Goal: Task Accomplishment & Management: Use online tool/utility

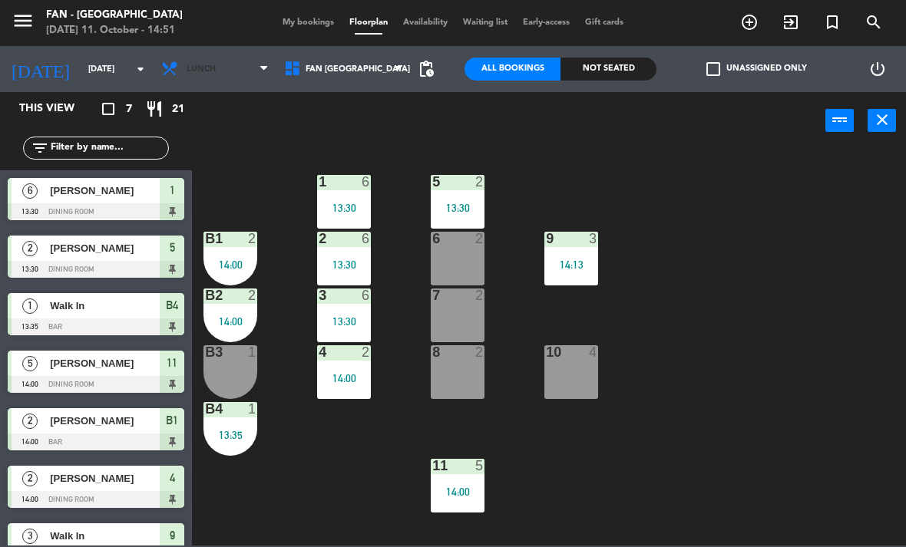
click at [228, 71] on span "Lunch" at bounding box center [214, 69] width 123 height 34
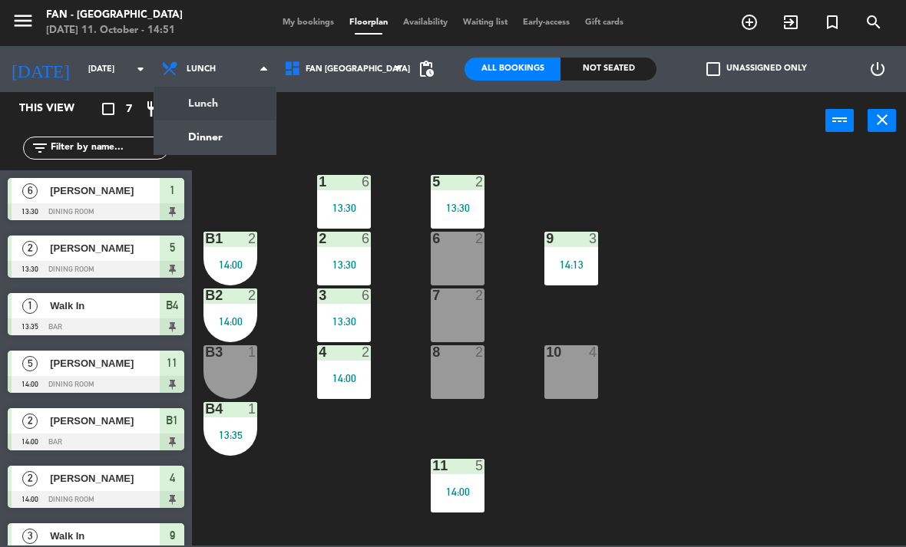
click at [249, 138] on ng-component "menu Fan - [GEOGRAPHIC_DATA] [DATE] 11. October - 14:51 My bookings Floorplan A…" at bounding box center [453, 273] width 906 height 546
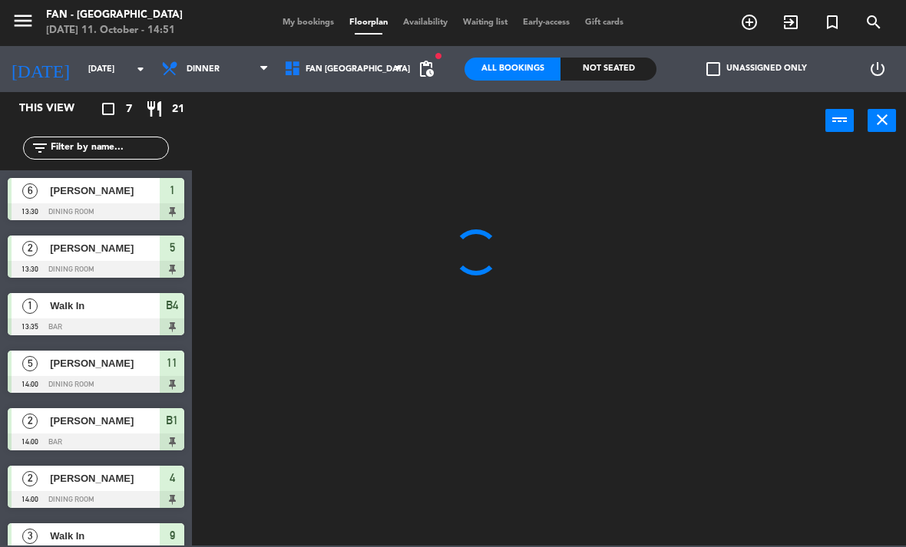
click at [308, 20] on span "My bookings" at bounding box center [308, 22] width 67 height 8
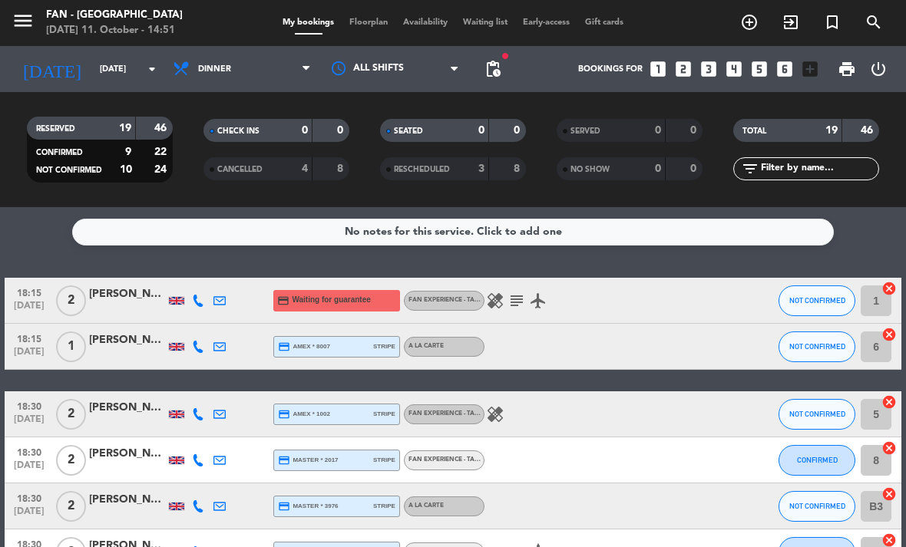
click at [124, 294] on div "[PERSON_NAME]" at bounding box center [127, 294] width 77 height 18
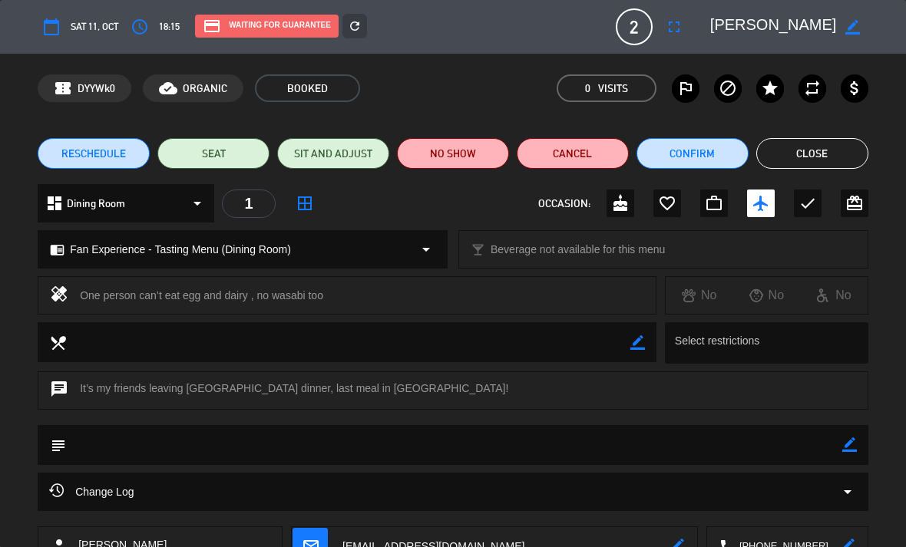
click at [840, 158] on button "Close" at bounding box center [812, 153] width 112 height 31
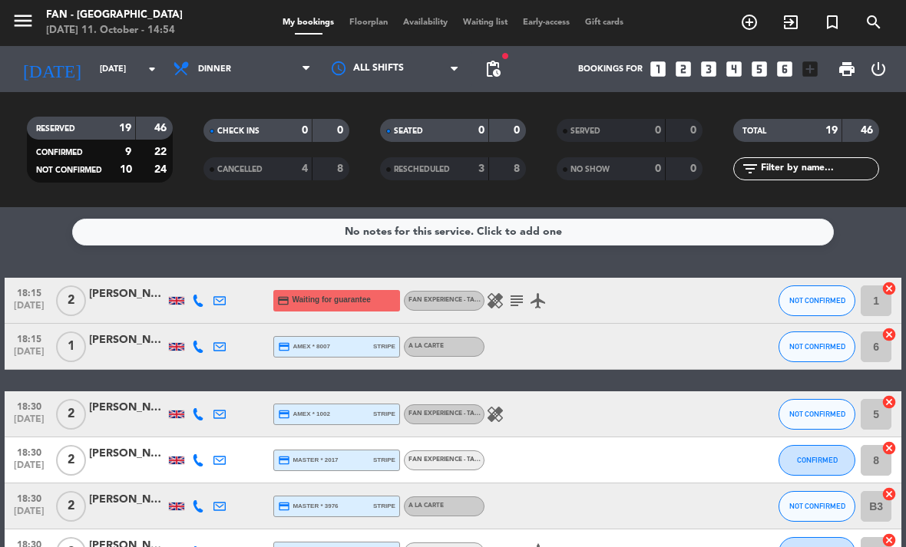
click at [365, 27] on span "Floorplan" at bounding box center [368, 22] width 54 height 8
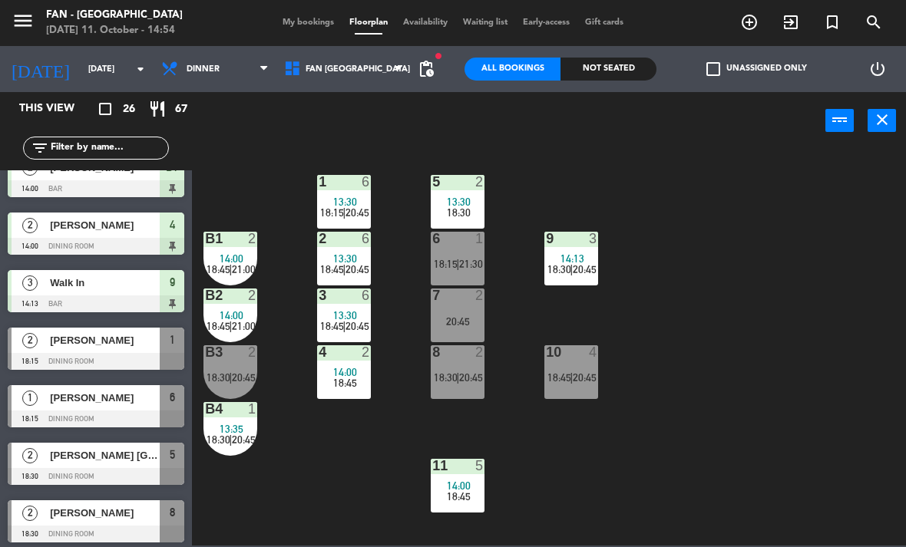
scroll to position [255, 0]
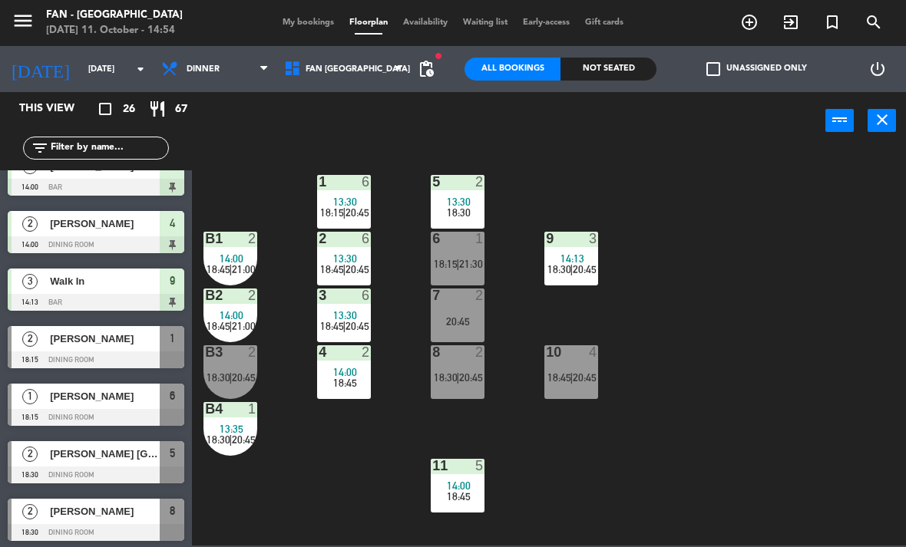
click at [124, 330] on div "[PERSON_NAME]" at bounding box center [103, 338] width 111 height 25
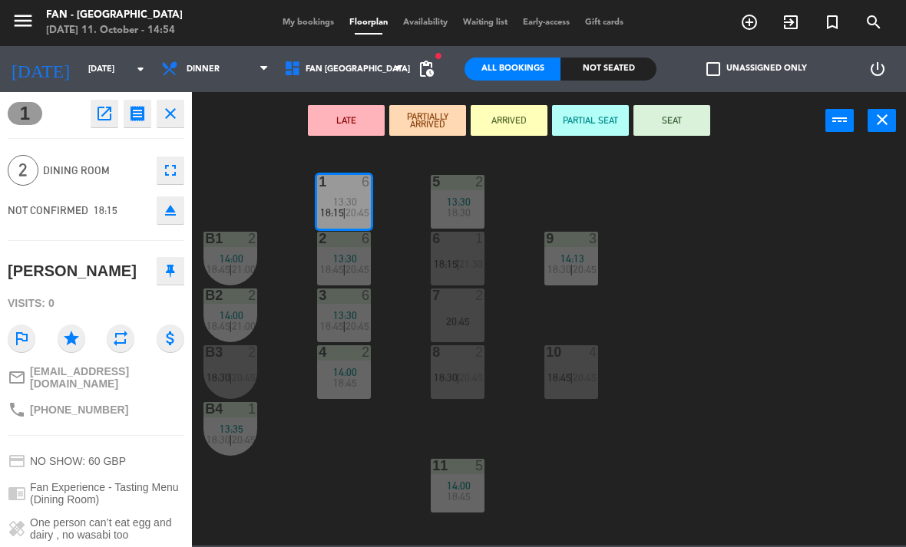
click at [892, 117] on button "close" at bounding box center [881, 120] width 28 height 23
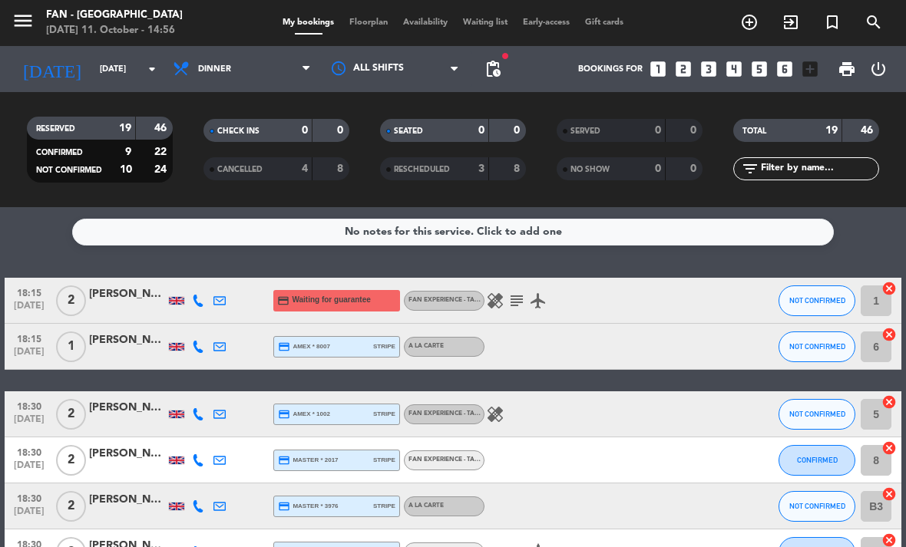
click at [701, 303] on div "18:15 [DATE] 2 [PERSON_NAME] credit_card Waiting for guarantee Fan Experience -…" at bounding box center [453, 301] width 896 height 46
click at [672, 314] on div "18:15 [DATE] 2 [PERSON_NAME] credit_card Waiting for guarantee Fan Experience -…" at bounding box center [453, 301] width 896 height 46
click at [684, 318] on div "18:15 [DATE] 2 [PERSON_NAME] credit_card Waiting for guarantee Fan Experience -…" at bounding box center [453, 301] width 896 height 46
click at [475, 24] on span "Waiting list" at bounding box center [485, 22] width 60 height 8
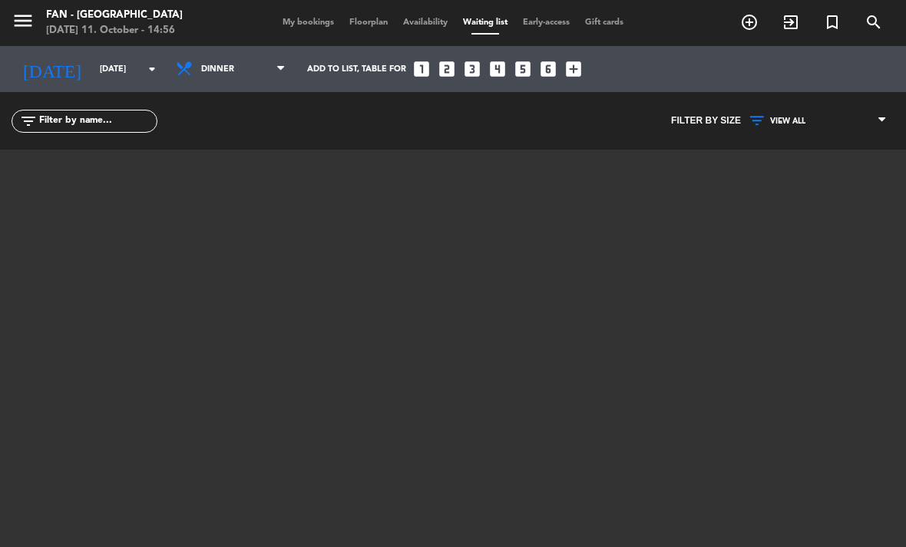
click at [308, 22] on span "My bookings" at bounding box center [308, 22] width 67 height 8
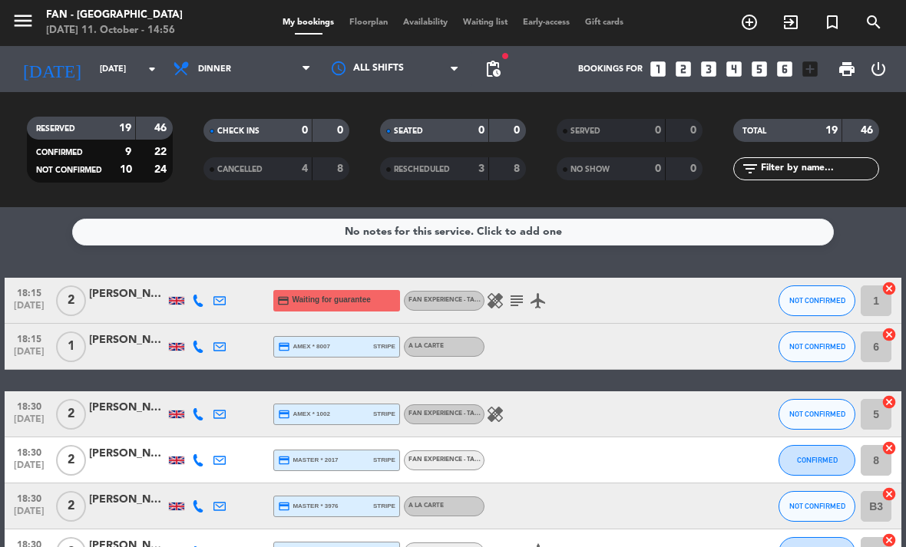
click at [122, 296] on div "[PERSON_NAME]" at bounding box center [127, 294] width 77 height 18
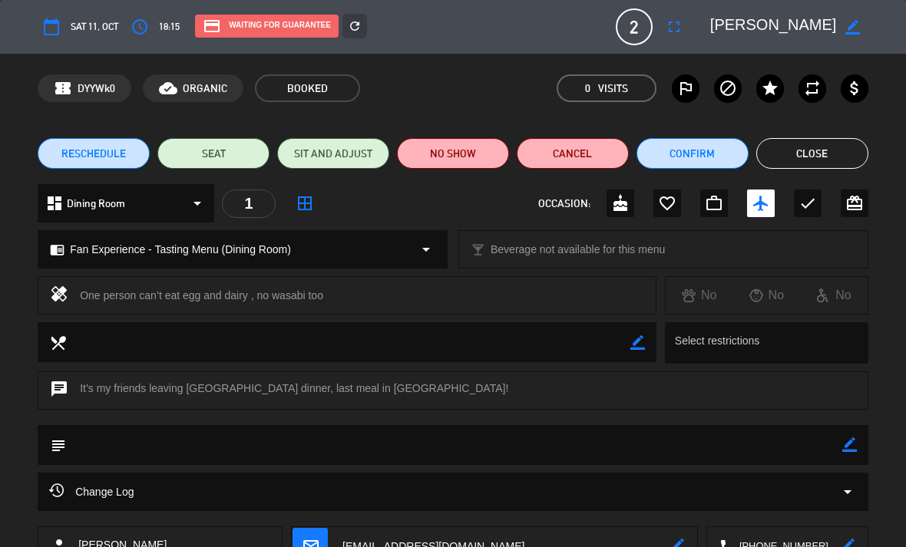
click at [839, 160] on button "Close" at bounding box center [812, 153] width 112 height 31
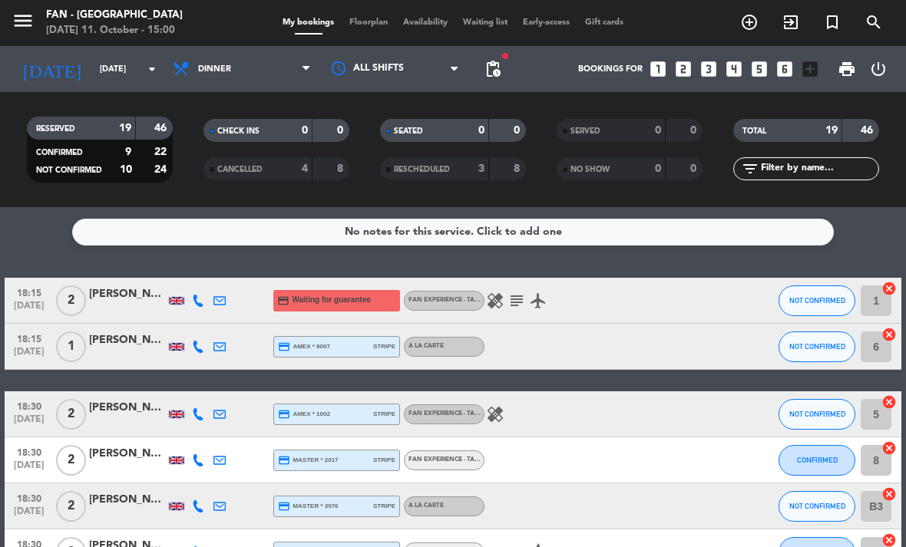
click at [638, 302] on div at bounding box center [633, 300] width 41 height 45
click at [361, 303] on span "Waiting for guarantee" at bounding box center [331, 300] width 78 height 12
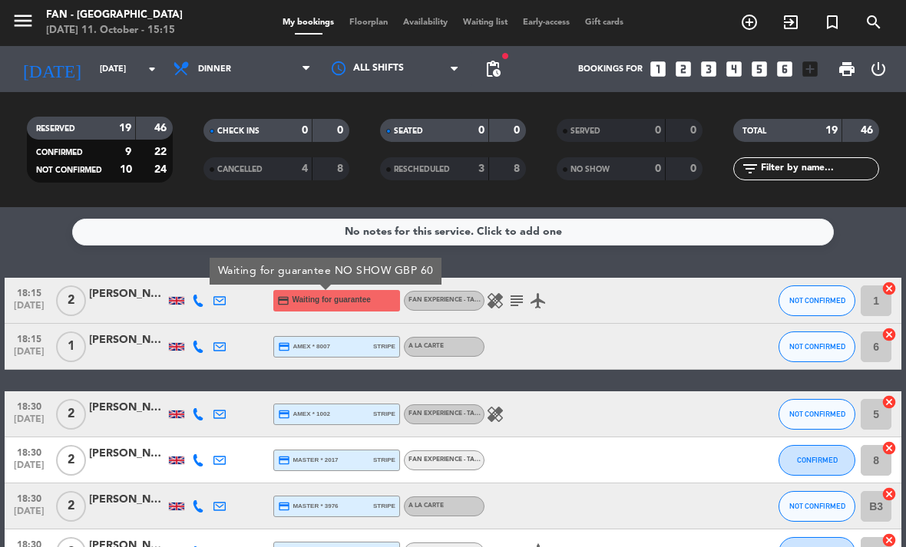
click at [365, 20] on span "Floorplan" at bounding box center [368, 22] width 54 height 8
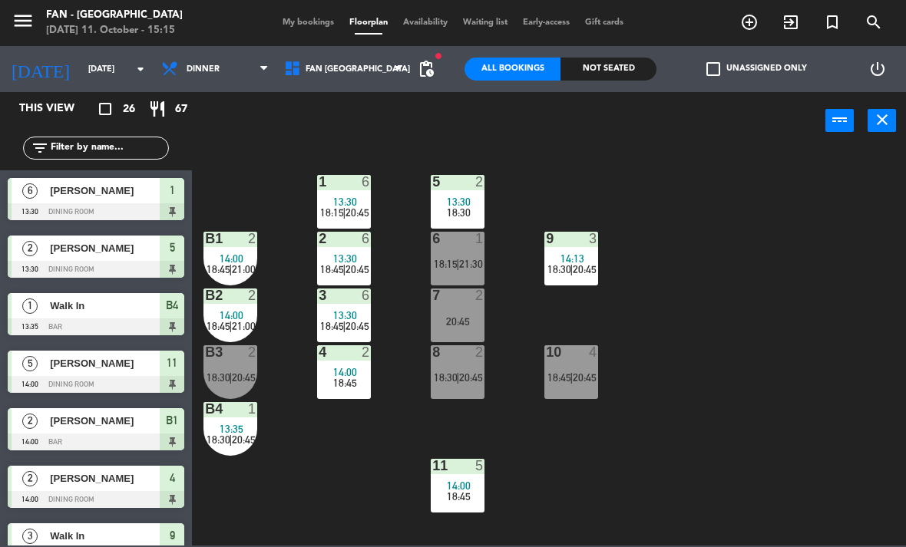
click at [460, 201] on span "13:30" at bounding box center [459, 202] width 24 height 12
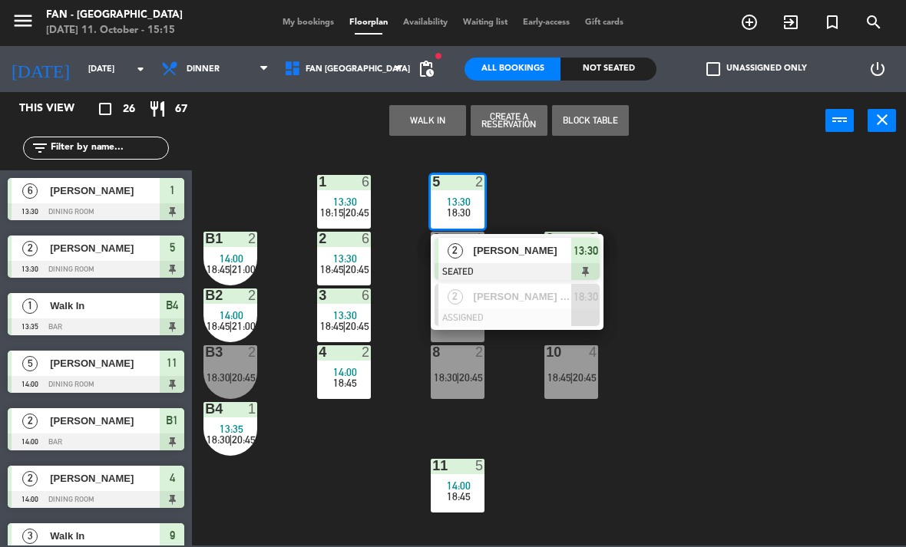
click at [551, 252] on span "[PERSON_NAME]" at bounding box center [522, 250] width 98 height 16
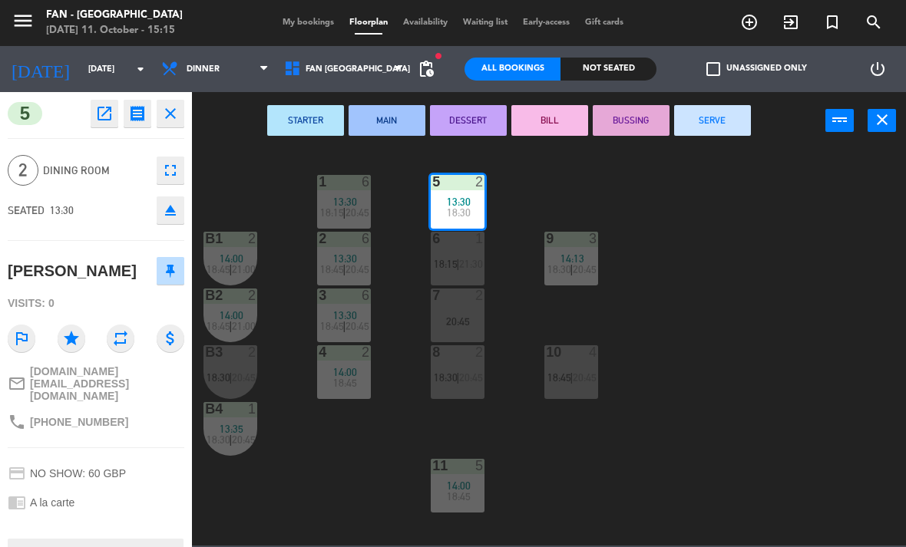
click at [724, 121] on button "SERVE" at bounding box center [712, 120] width 77 height 31
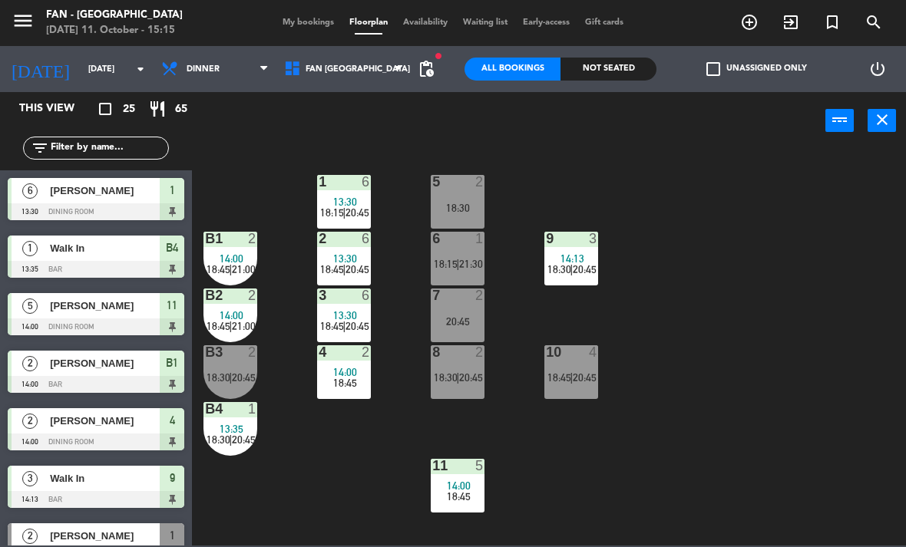
click at [347, 242] on div at bounding box center [344, 239] width 25 height 14
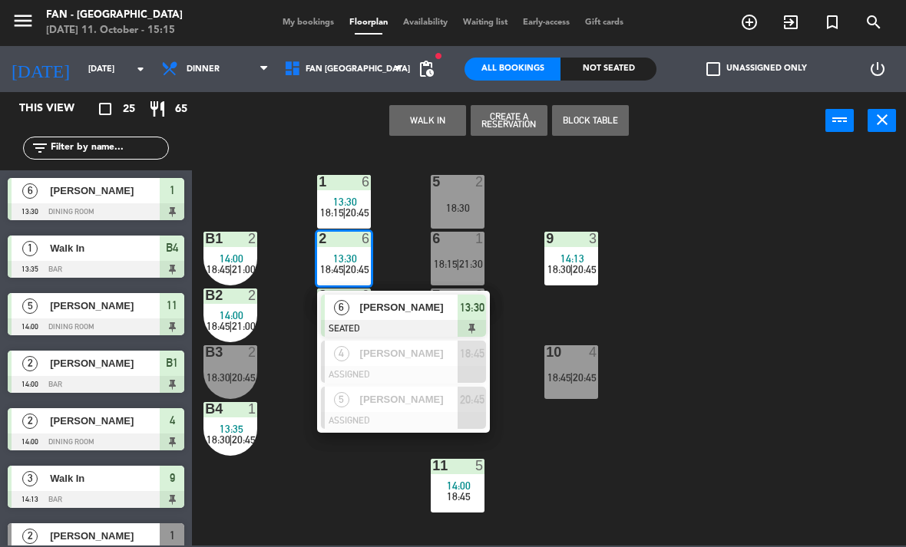
click at [767, 338] on div "1 6 13:30 18:15 | 20:45 5 2 18:30 B1 2 14:00 18:45 | 21:00 9 3 14:13 18:30 | 20…" at bounding box center [553, 347] width 704 height 398
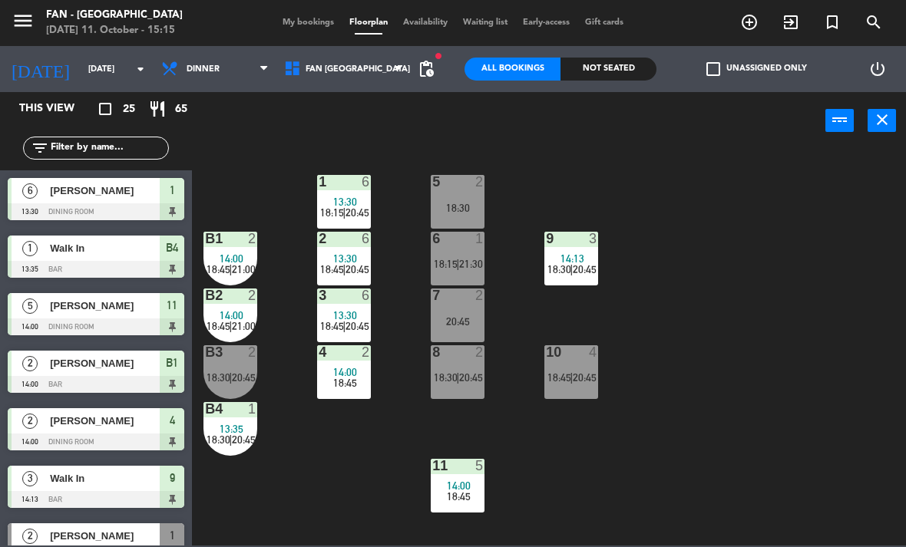
click at [215, 78] on span "Dinner" at bounding box center [214, 69] width 123 height 34
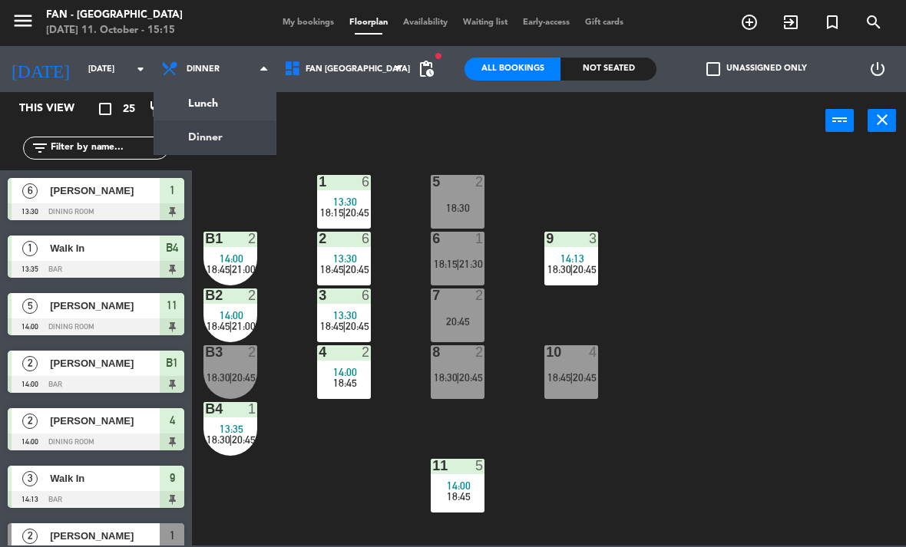
click at [256, 100] on ng-component "menu Fan - [GEOGRAPHIC_DATA] [DATE] 11. October - 15:15 My bookings Floorplan A…" at bounding box center [453, 273] width 906 height 546
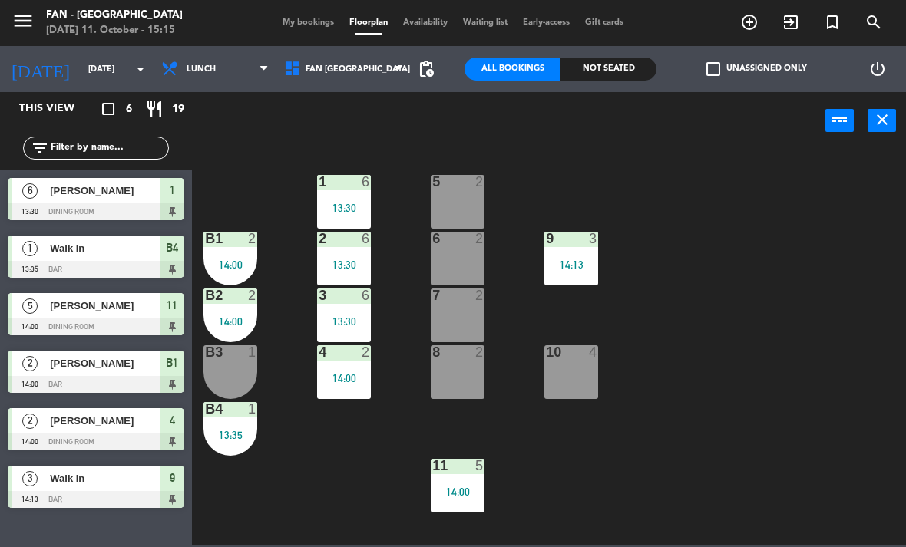
click at [347, 381] on div "14:00" at bounding box center [344, 378] width 54 height 11
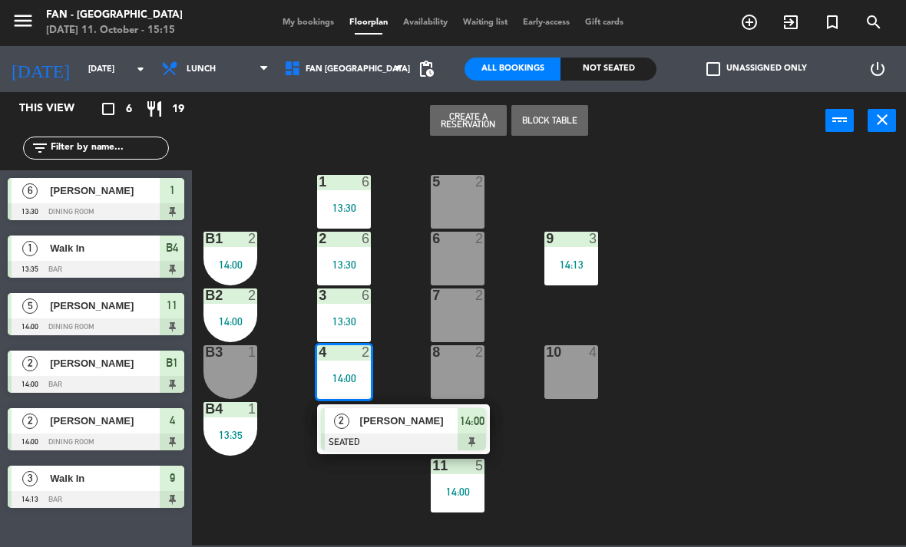
click at [378, 436] on div at bounding box center [403, 442] width 165 height 17
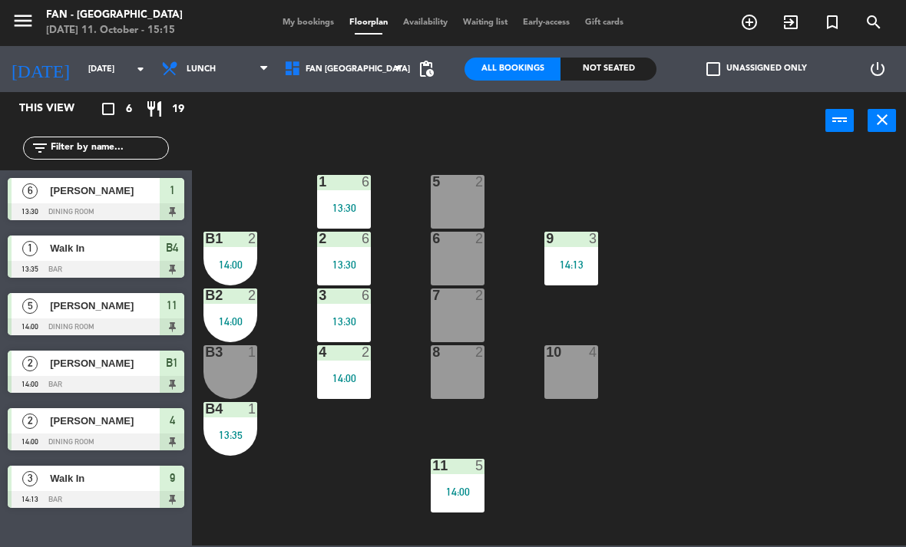
click at [239, 427] on div "B4 1 13:35" at bounding box center [230, 429] width 54 height 54
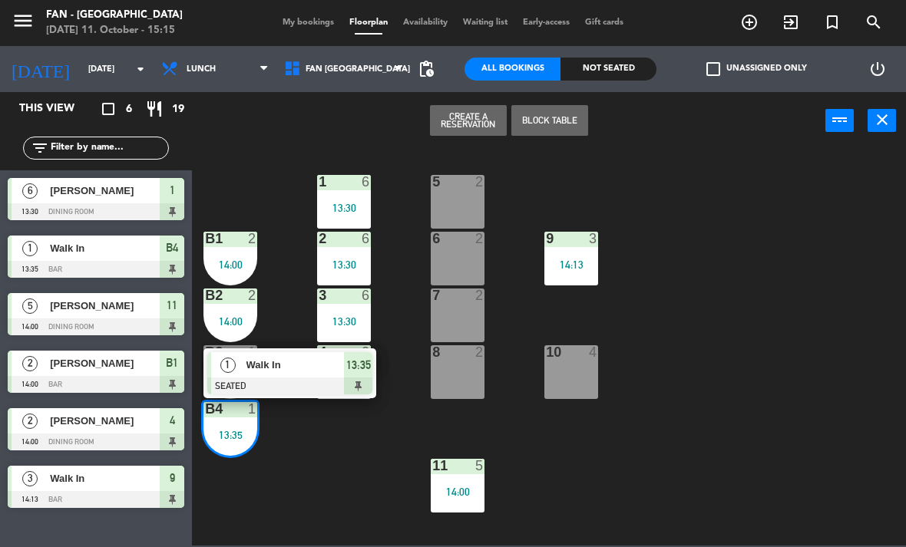
click at [319, 378] on div at bounding box center [289, 386] width 165 height 17
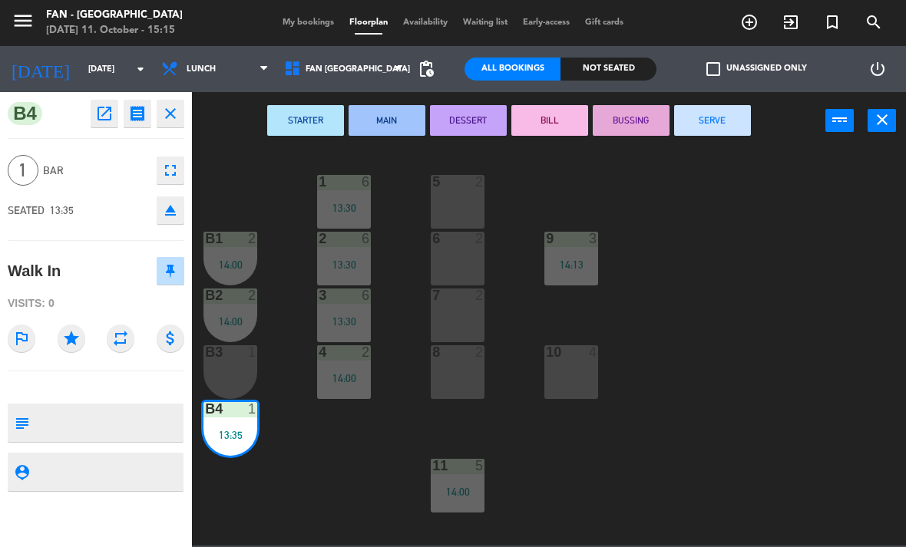
click at [696, 134] on button "SERVE" at bounding box center [712, 120] width 77 height 31
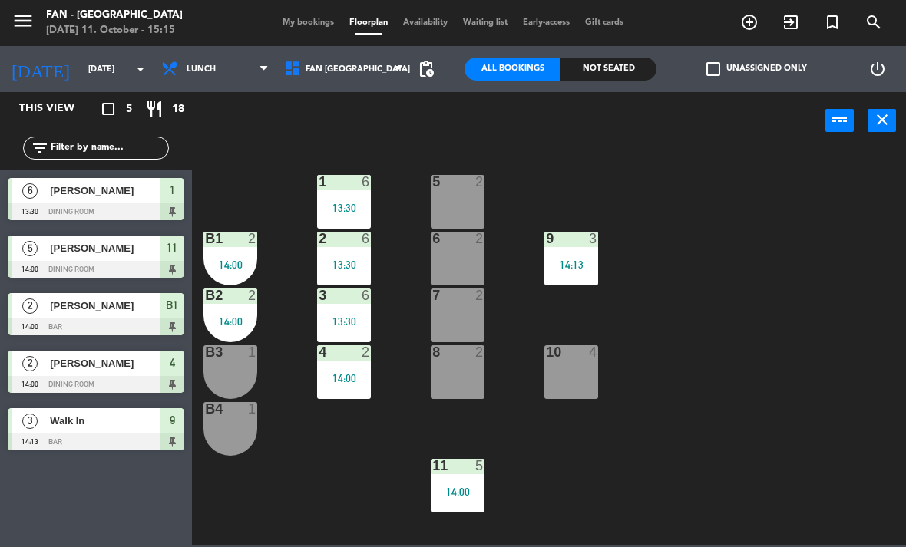
click at [215, 324] on div "14:00" at bounding box center [230, 321] width 54 height 11
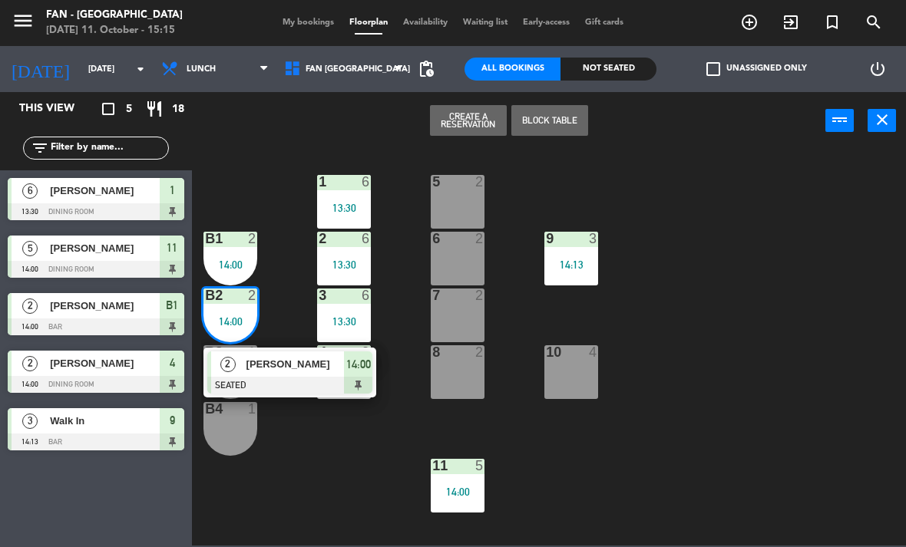
click at [297, 376] on div "[PERSON_NAME]" at bounding box center [295, 363] width 100 height 25
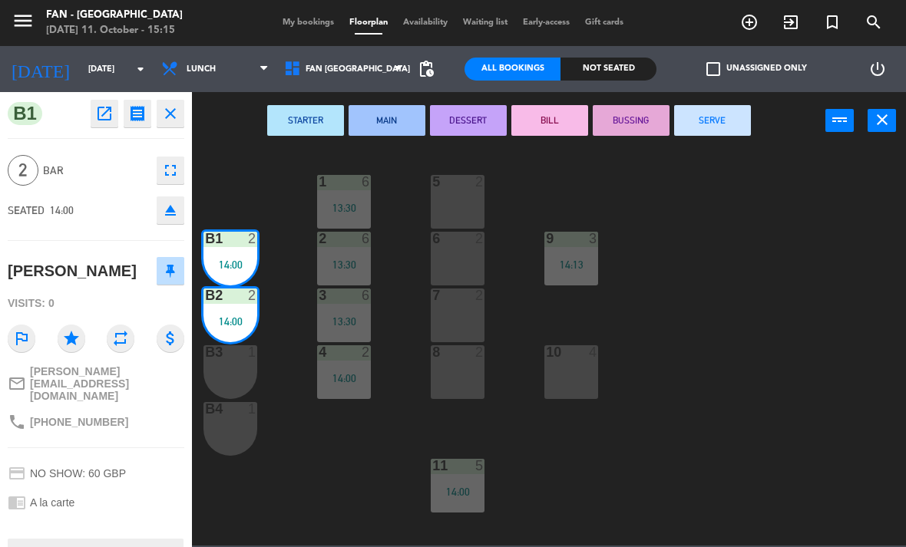
click at [694, 146] on div "STARTER MAIN DESSERT [PERSON_NAME] SERVE power_input close" at bounding box center [508, 121] width 633 height 58
click at [692, 129] on button "SERVE" at bounding box center [712, 120] width 77 height 31
